Goal: Find specific page/section: Find specific page/section

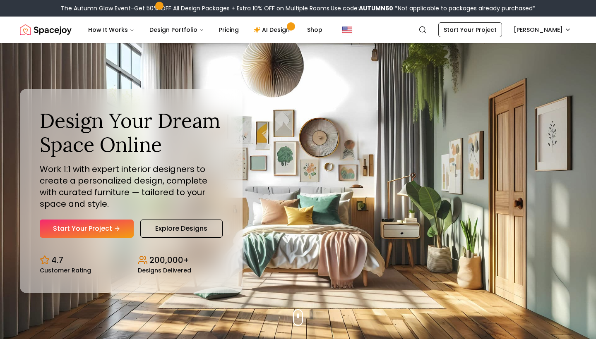
click at [552, 10] on div "The Autumn Glow Event-Get 50% OFF All Design Packages + Extra 10% OFF on Multip…" at bounding box center [298, 8] width 596 height 17
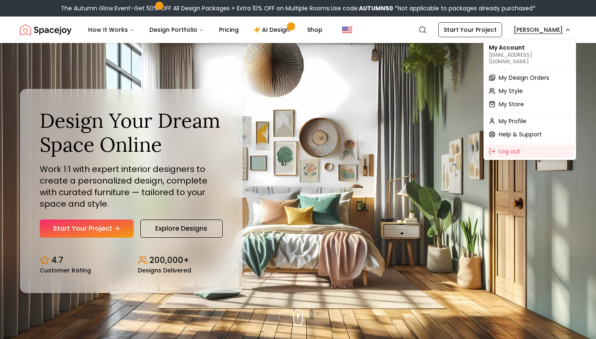
click at [531, 74] on span "My Design Orders" at bounding box center [524, 78] width 50 height 8
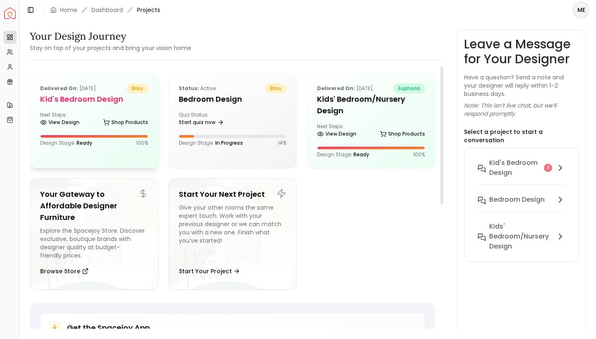
click at [127, 116] on div "Next Steps: View Design Shop Products" at bounding box center [94, 120] width 108 height 17
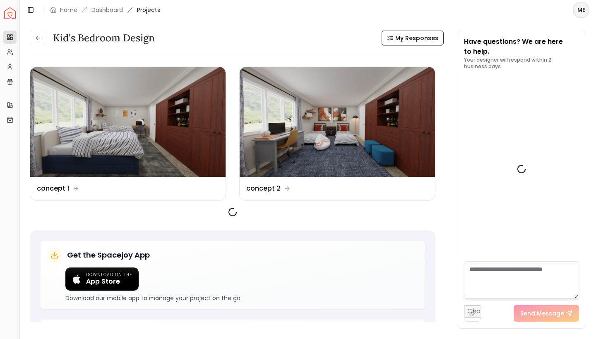
scroll to position [939, 0]
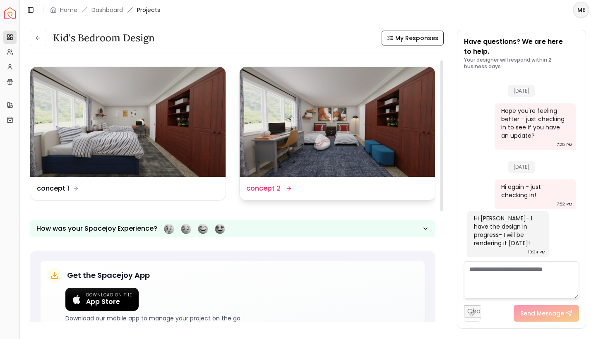
click at [342, 120] on img at bounding box center [337, 122] width 195 height 110
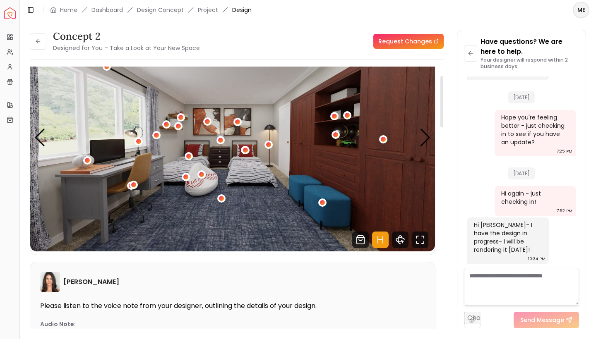
scroll to position [48, 0]
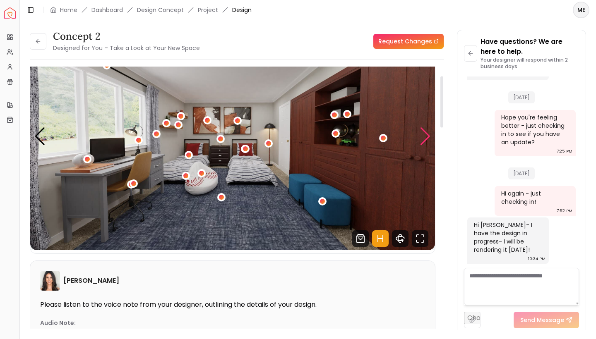
click at [424, 133] on div "Next slide" at bounding box center [425, 136] width 11 height 18
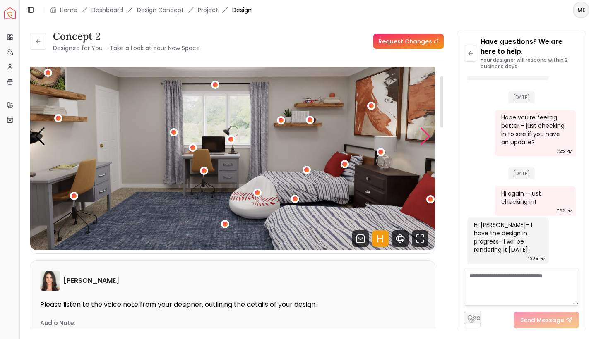
click at [424, 133] on div "Next slide" at bounding box center [425, 136] width 11 height 18
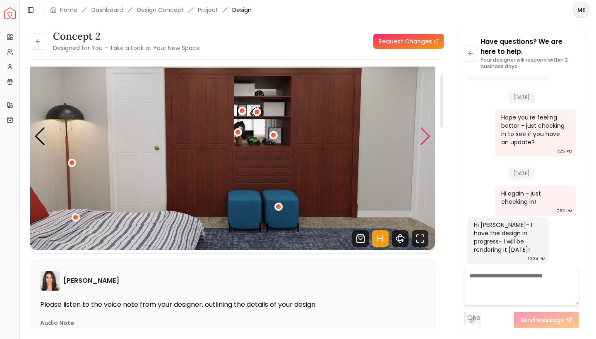
click at [424, 133] on div "Next slide" at bounding box center [425, 136] width 11 height 18
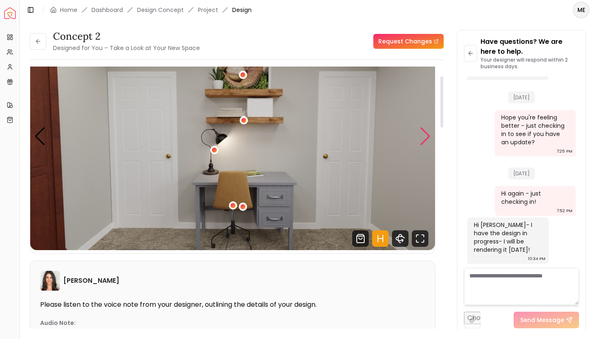
click at [424, 133] on div "Next slide" at bounding box center [425, 136] width 11 height 18
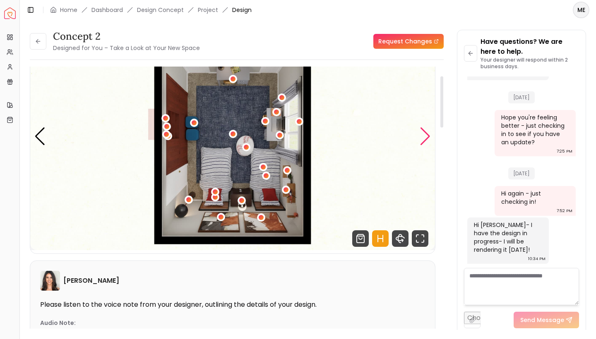
click at [424, 133] on div "Next slide" at bounding box center [425, 136] width 11 height 18
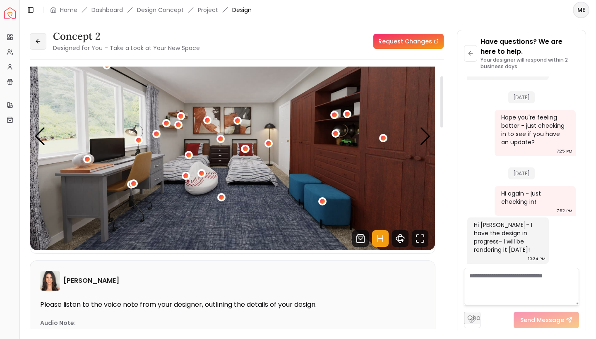
click at [39, 42] on icon at bounding box center [38, 41] width 7 height 7
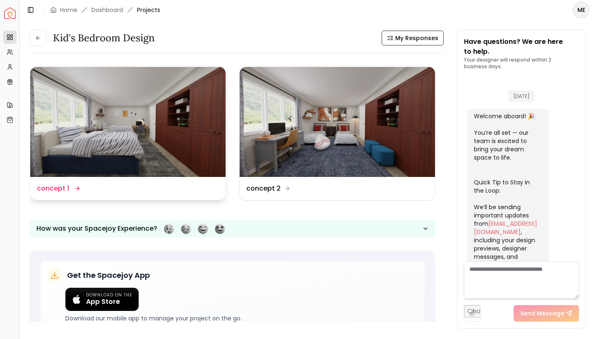
scroll to position [939, 0]
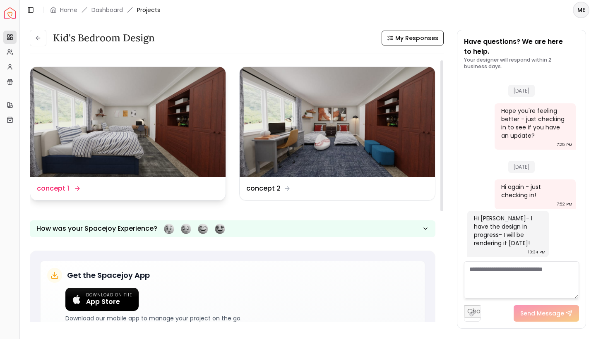
click at [128, 120] on img at bounding box center [127, 122] width 195 height 110
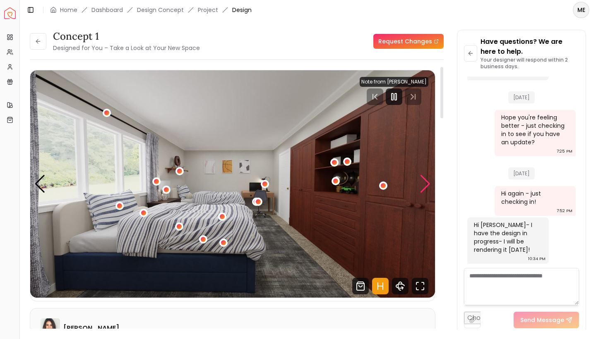
click at [426, 176] on div "Next slide" at bounding box center [425, 184] width 11 height 18
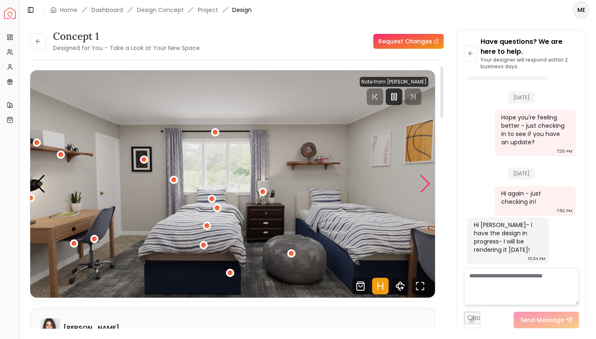
click at [426, 176] on div "Next slide" at bounding box center [425, 184] width 11 height 18
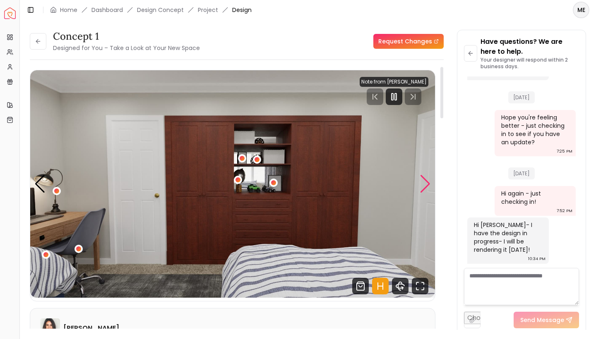
click at [426, 176] on div "Next slide" at bounding box center [425, 184] width 11 height 18
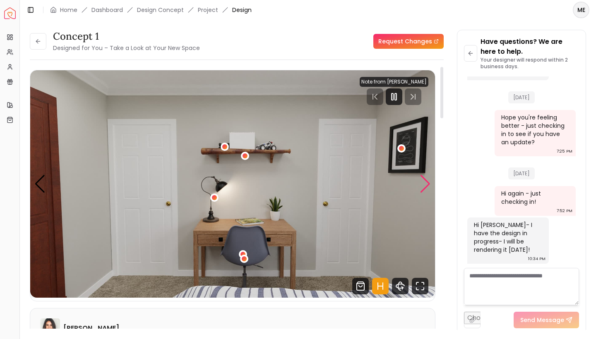
click at [426, 176] on div "Next slide" at bounding box center [425, 184] width 11 height 18
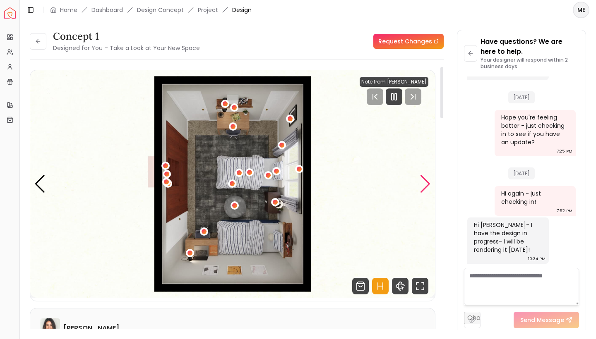
click at [426, 176] on div "Next slide" at bounding box center [425, 184] width 11 height 18
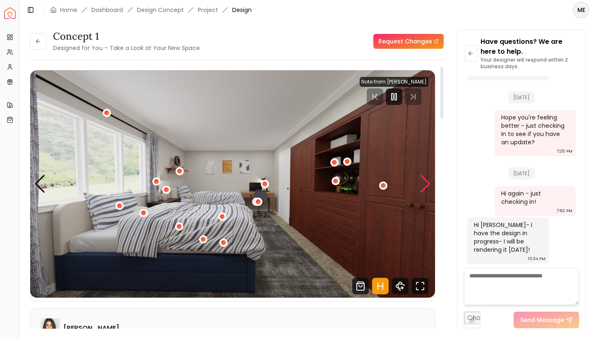
click at [426, 176] on div "Next slide" at bounding box center [425, 184] width 11 height 18
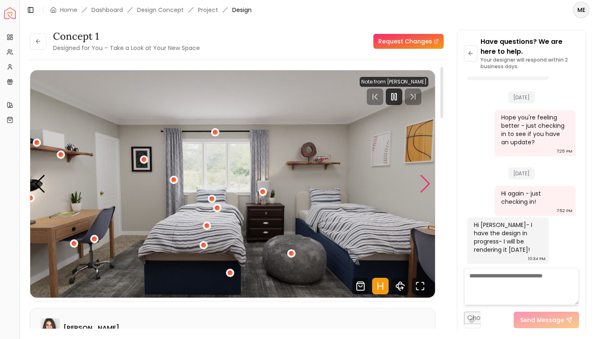
click at [426, 176] on div "Next slide" at bounding box center [425, 184] width 11 height 18
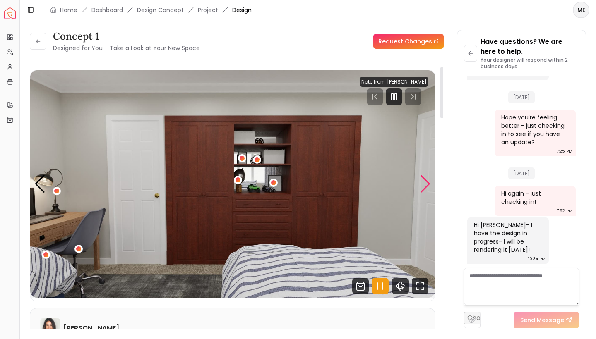
click at [426, 176] on div "Next slide" at bounding box center [425, 184] width 11 height 18
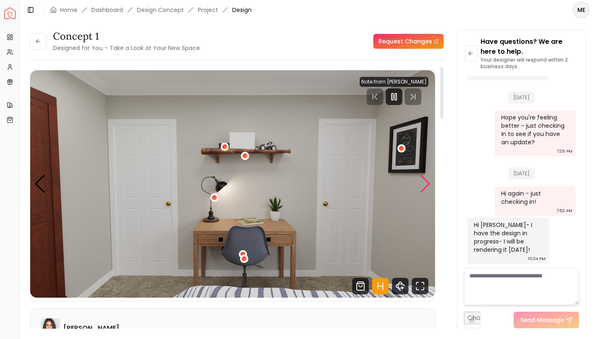
click at [426, 176] on div "Next slide" at bounding box center [425, 184] width 11 height 18
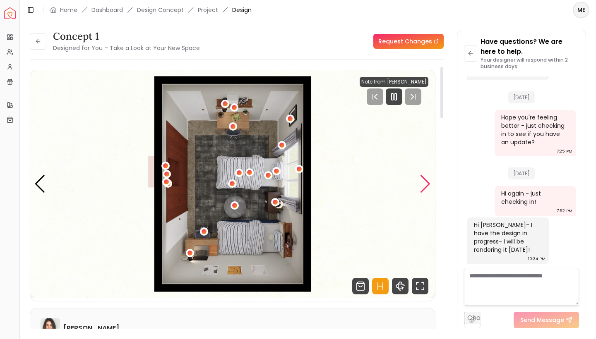
click at [426, 176] on div "Next slide" at bounding box center [425, 184] width 11 height 18
